Goal: Task Accomplishment & Management: Use online tool/utility

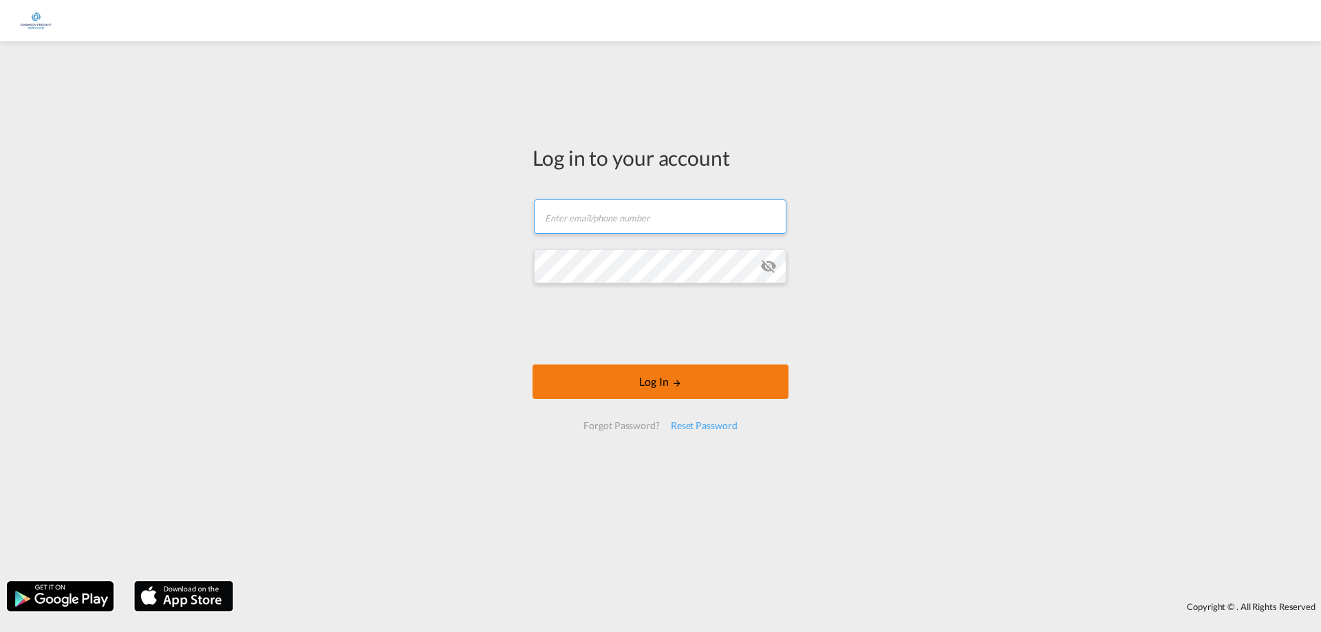
type input "[EMAIL_ADDRESS][DOMAIN_NAME]"
click at [771, 395] on button "Log In" at bounding box center [660, 382] width 256 height 34
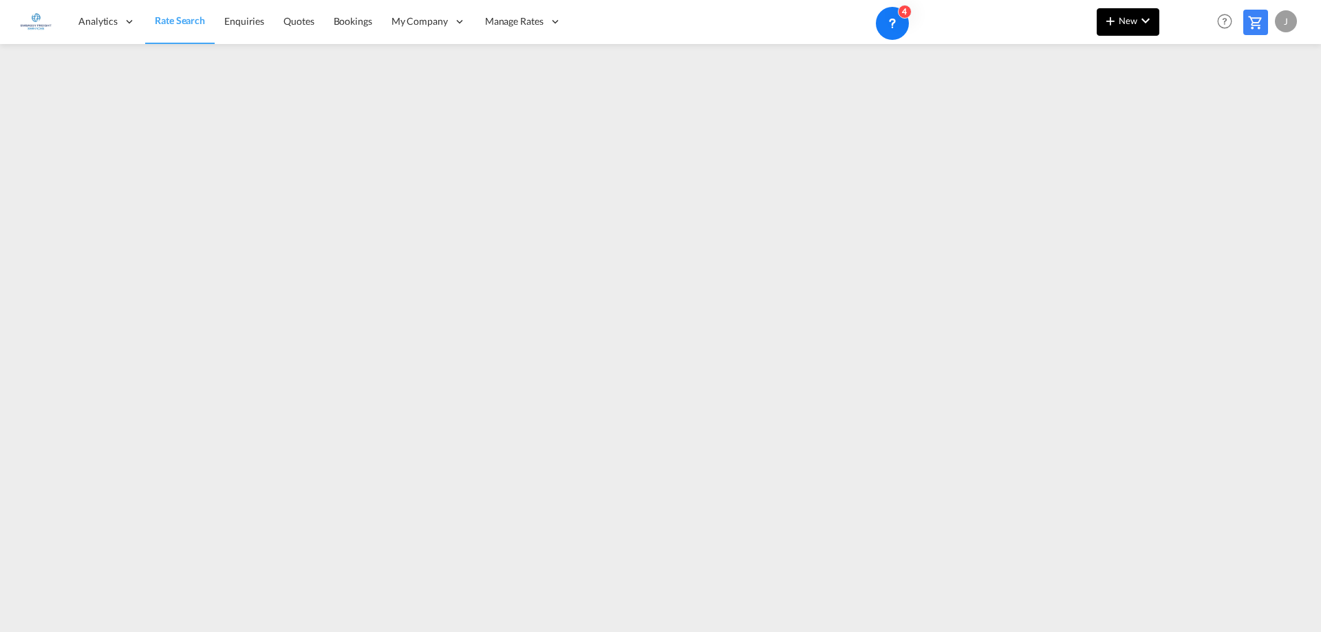
click at [1133, 14] on button "New" at bounding box center [1127, 22] width 63 height 28
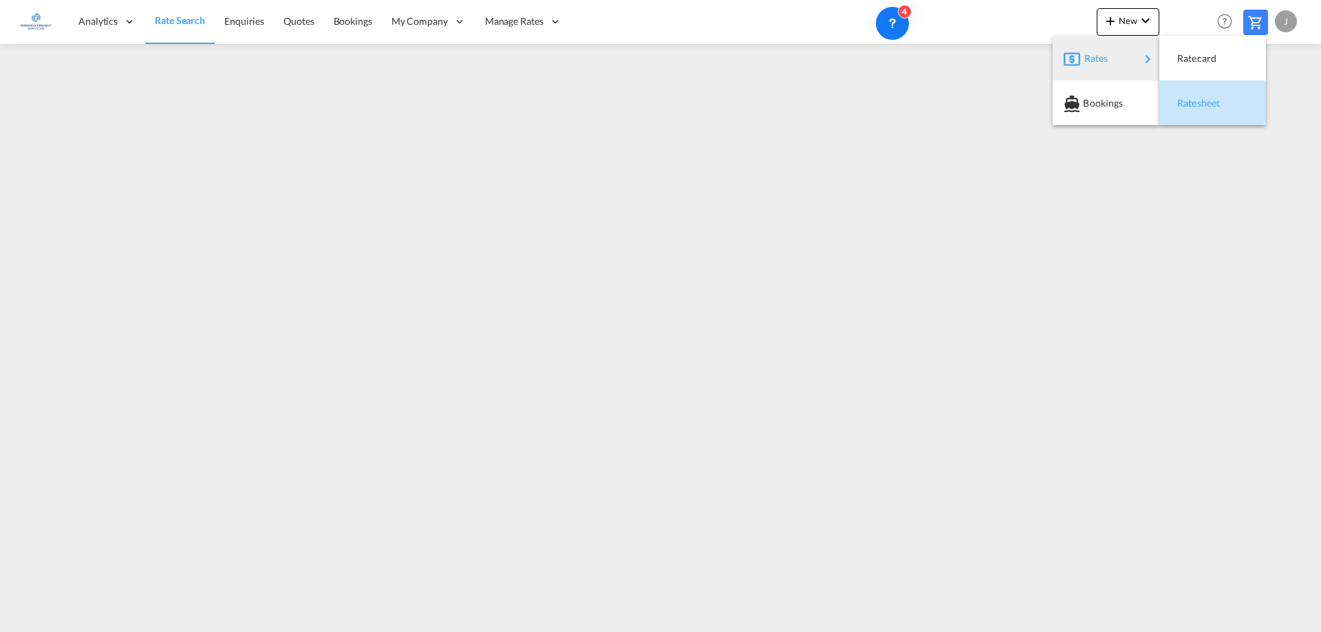
click at [1190, 112] on span "Ratesheet" at bounding box center [1184, 103] width 15 height 28
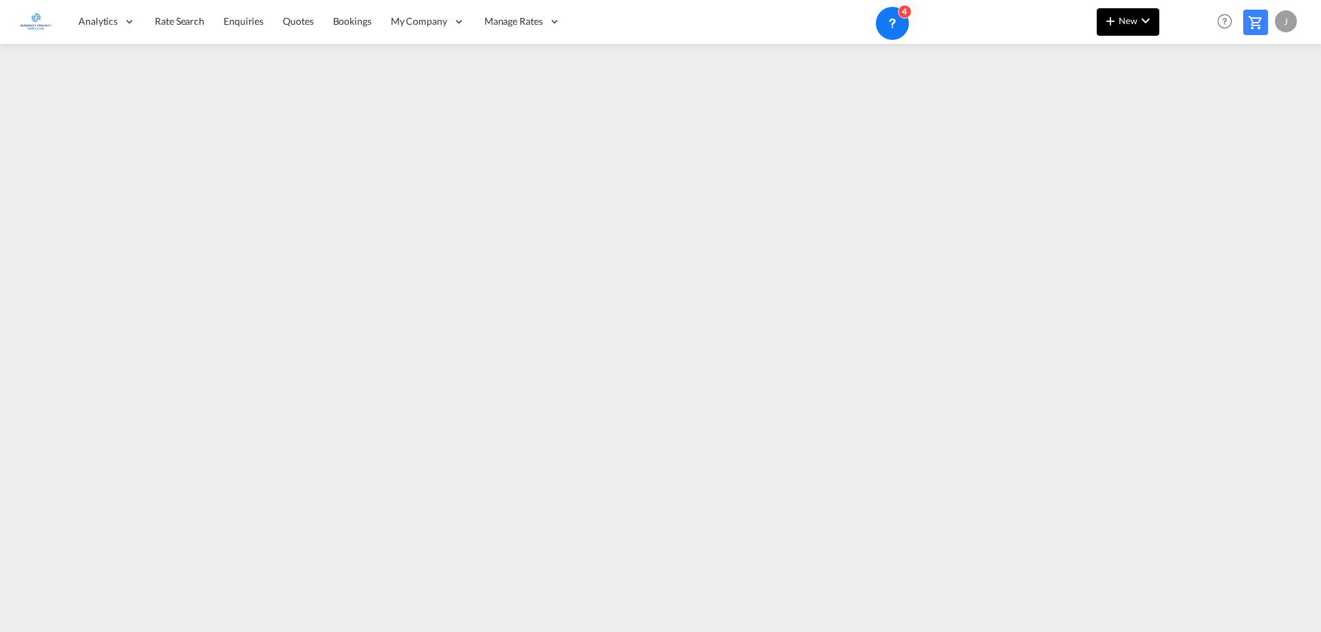
click at [1140, 20] on md-icon "icon-chevron-down" at bounding box center [1145, 20] width 17 height 17
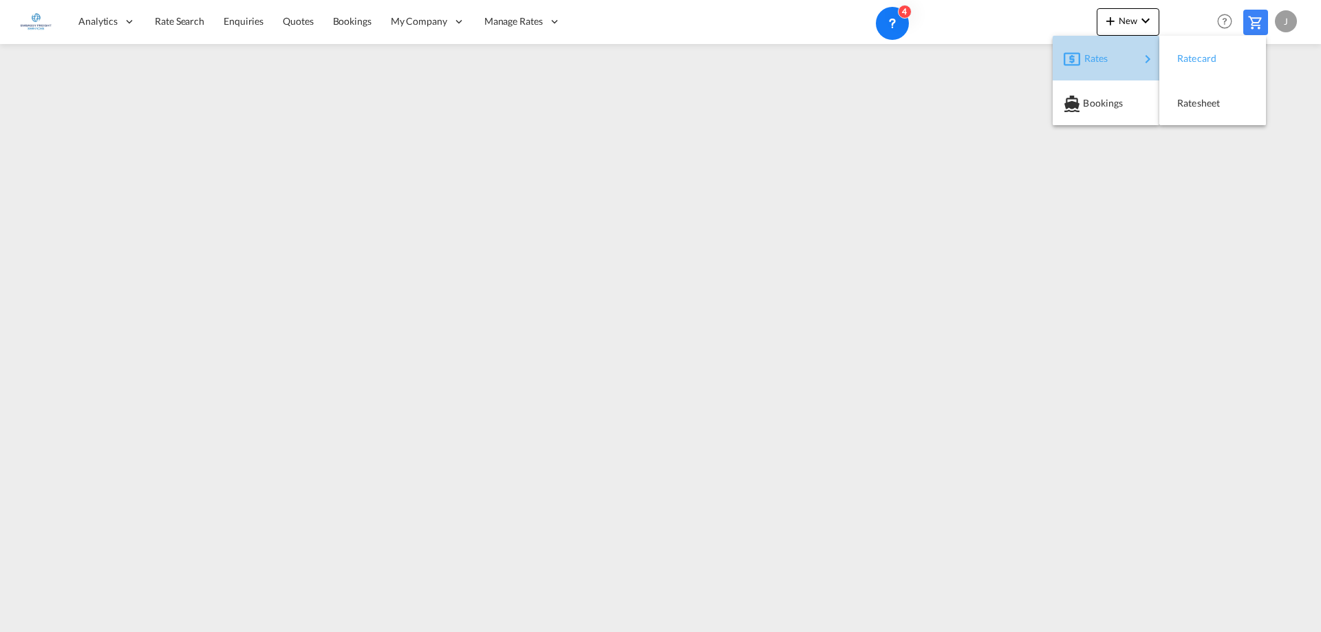
drag, startPoint x: 1098, startPoint y: 65, endPoint x: 1224, endPoint y: 70, distance: 126.0
click at [1098, 65] on span "Rates" at bounding box center [1092, 59] width 17 height 28
click at [1232, 99] on div "Ratesheet" at bounding box center [1212, 103] width 85 height 34
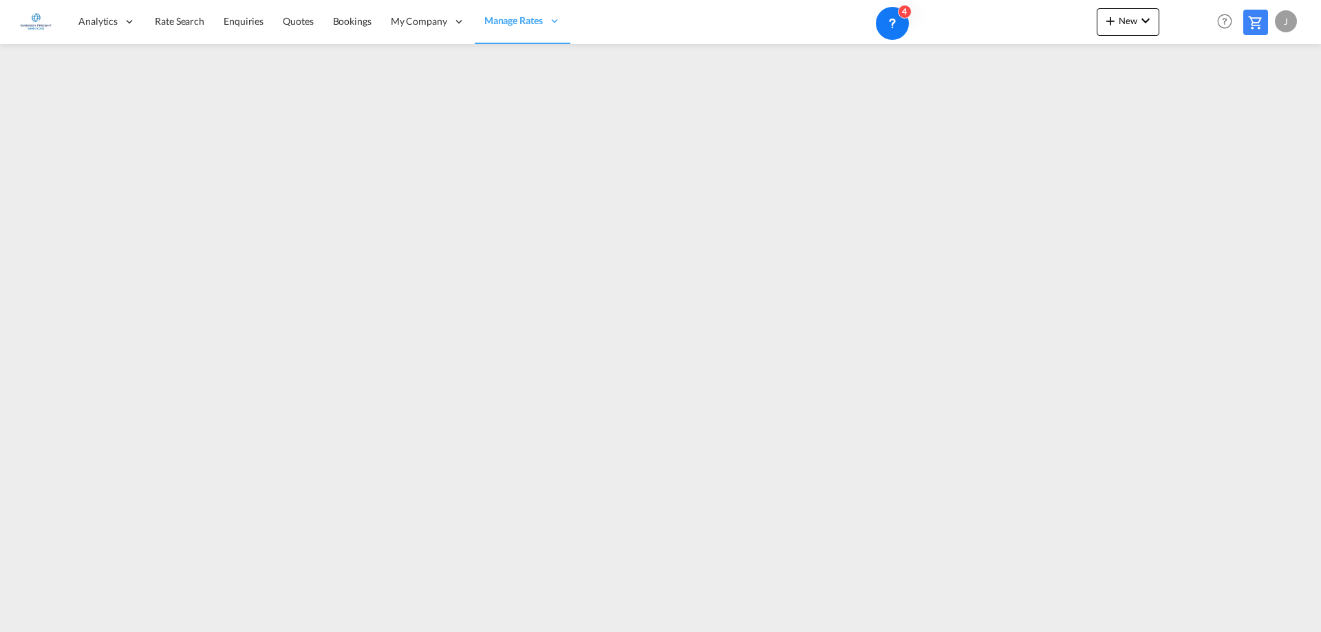
click at [1112, 36] on md-menu "New" at bounding box center [1127, 25] width 63 height 34
click at [1107, 25] on md-icon "icon-plus 400-fg" at bounding box center [1110, 20] width 17 height 17
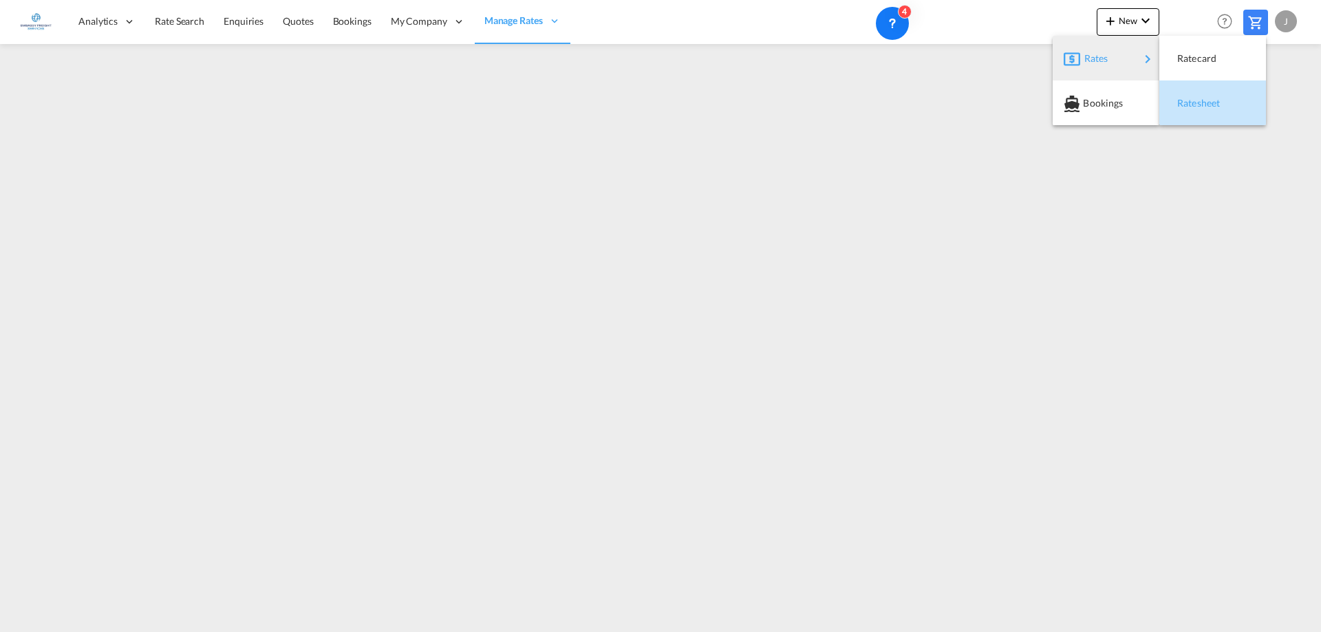
click at [1192, 100] on span "Ratesheet" at bounding box center [1184, 103] width 15 height 28
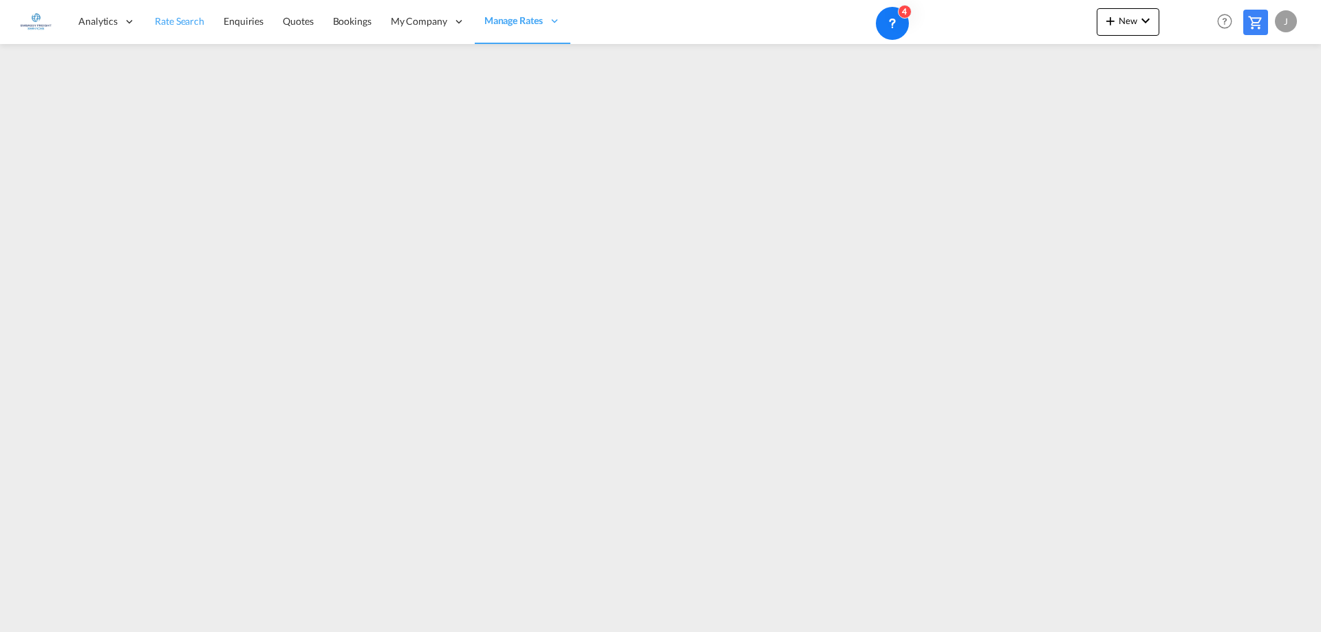
click at [168, 20] on span "Rate Search" at bounding box center [180, 21] width 50 height 12
click at [352, 630] on md-content "Analytics Reports Dashboard Rate Search Enquiries Quotes Bookings" at bounding box center [660, 316] width 1321 height 632
